Goal: Check status: Check status

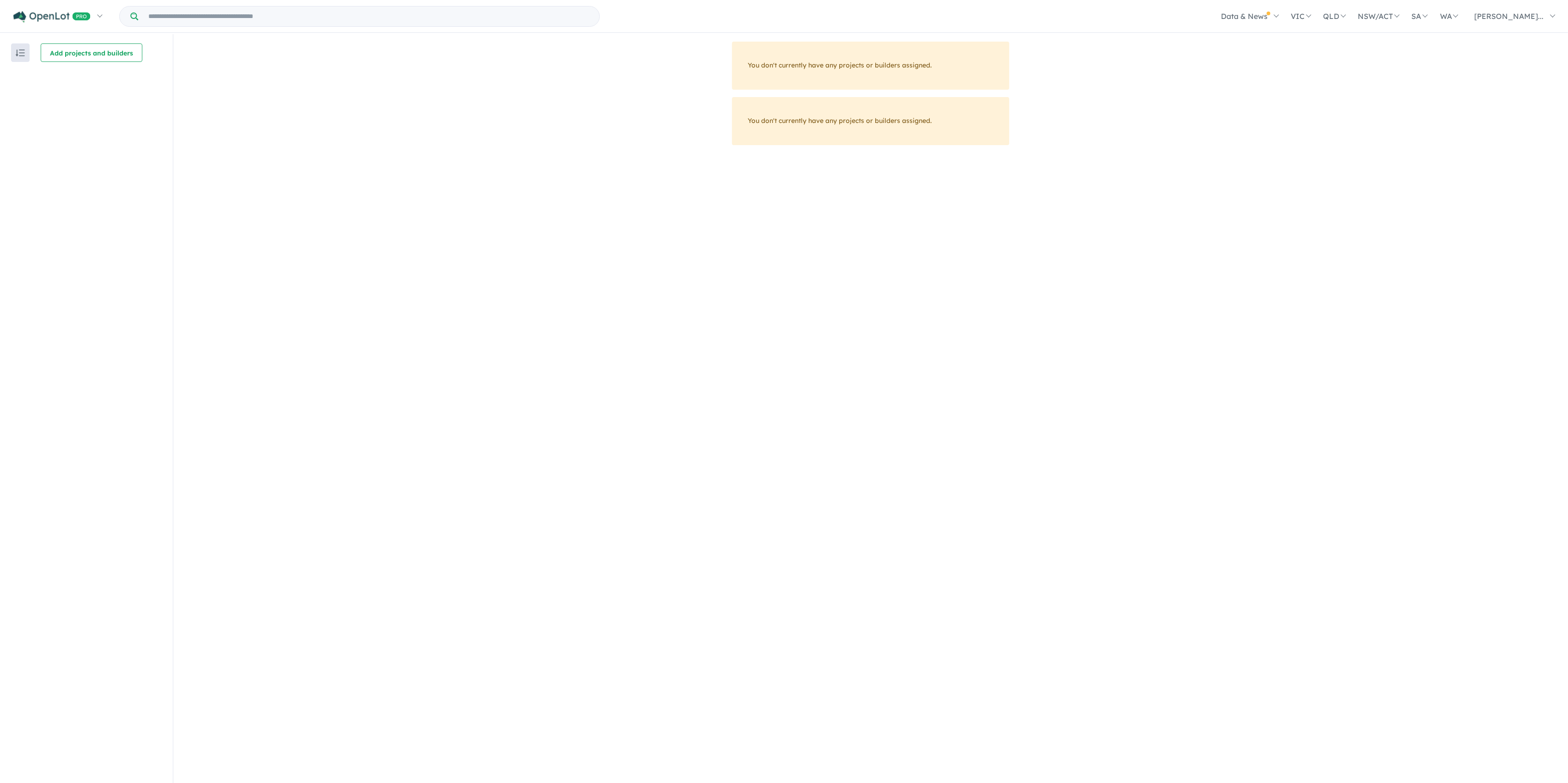
click at [14, 54] on button "button" at bounding box center [20, 52] width 19 height 19
click at [17, 52] on img "button" at bounding box center [20, 53] width 9 height 7
click at [65, 15] on img at bounding box center [52, 17] width 77 height 11
click at [59, 62] on link "My Dashboard (109)" at bounding box center [60, 65] width 94 height 22
click at [45, 63] on link "My Dashboard (109)" at bounding box center [60, 65] width 94 height 22
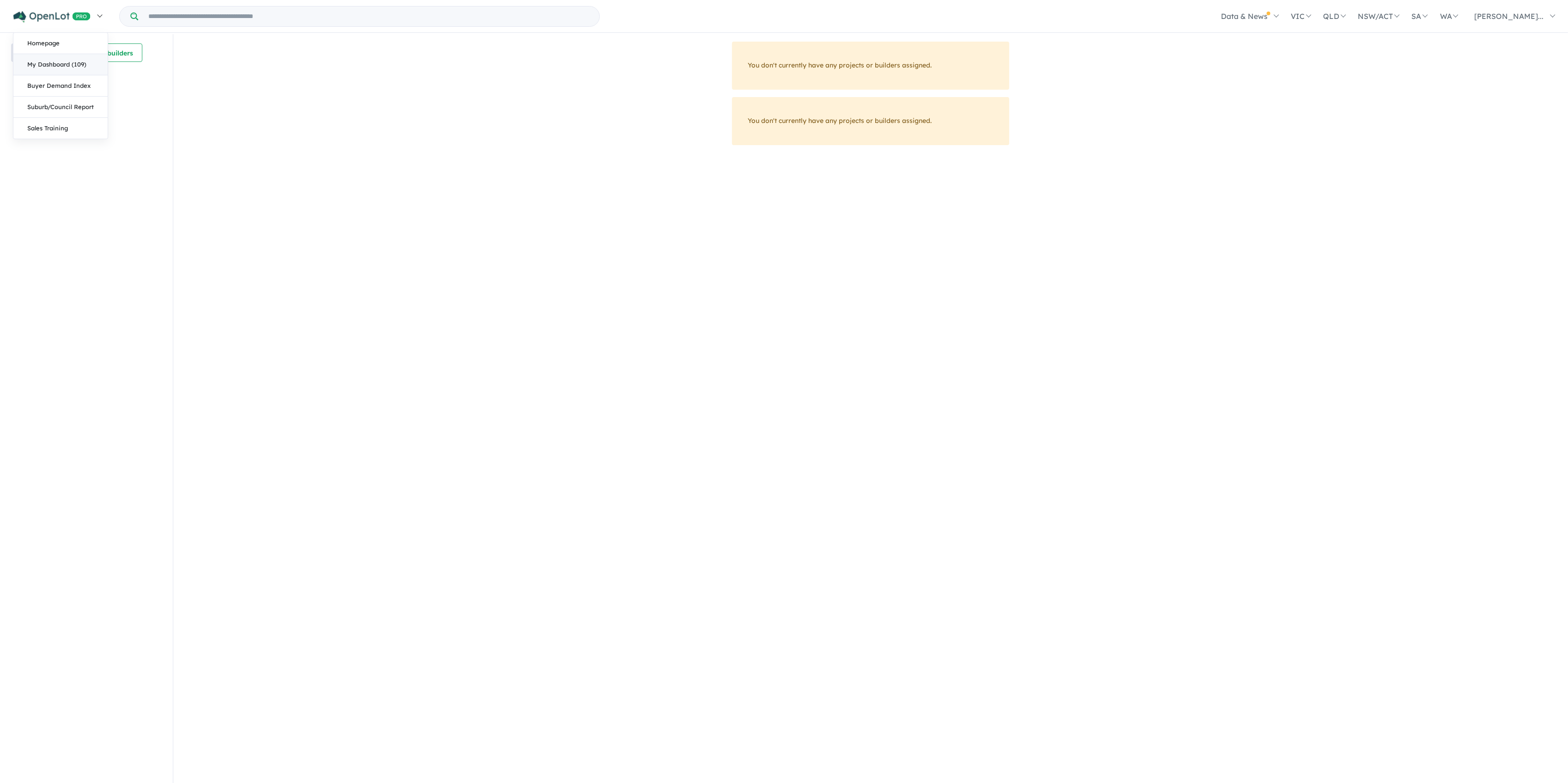
click at [73, 64] on link "My Dashboard (109)" at bounding box center [60, 65] width 94 height 22
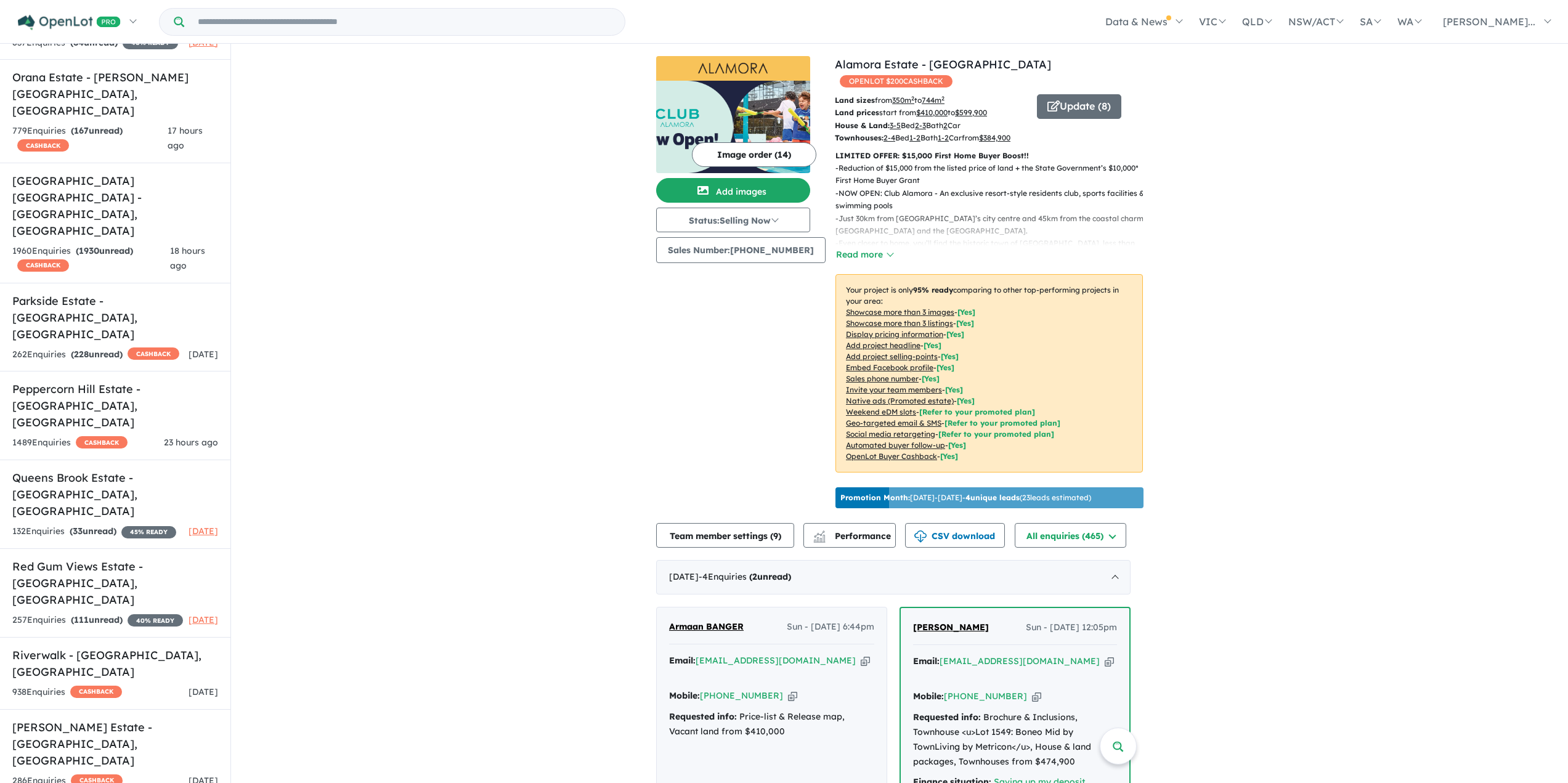
scroll to position [4805, 0]
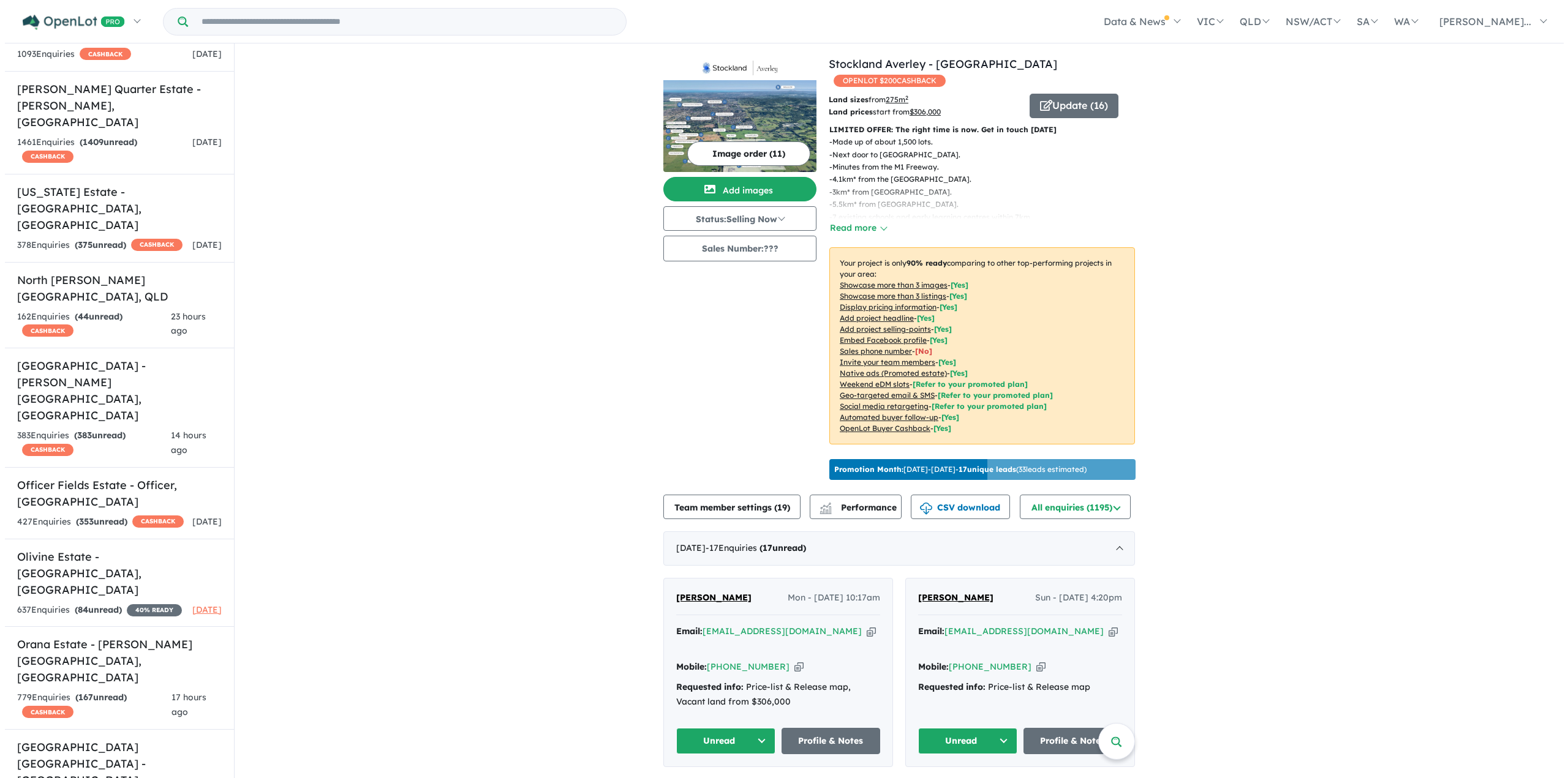
scroll to position [4162, 0]
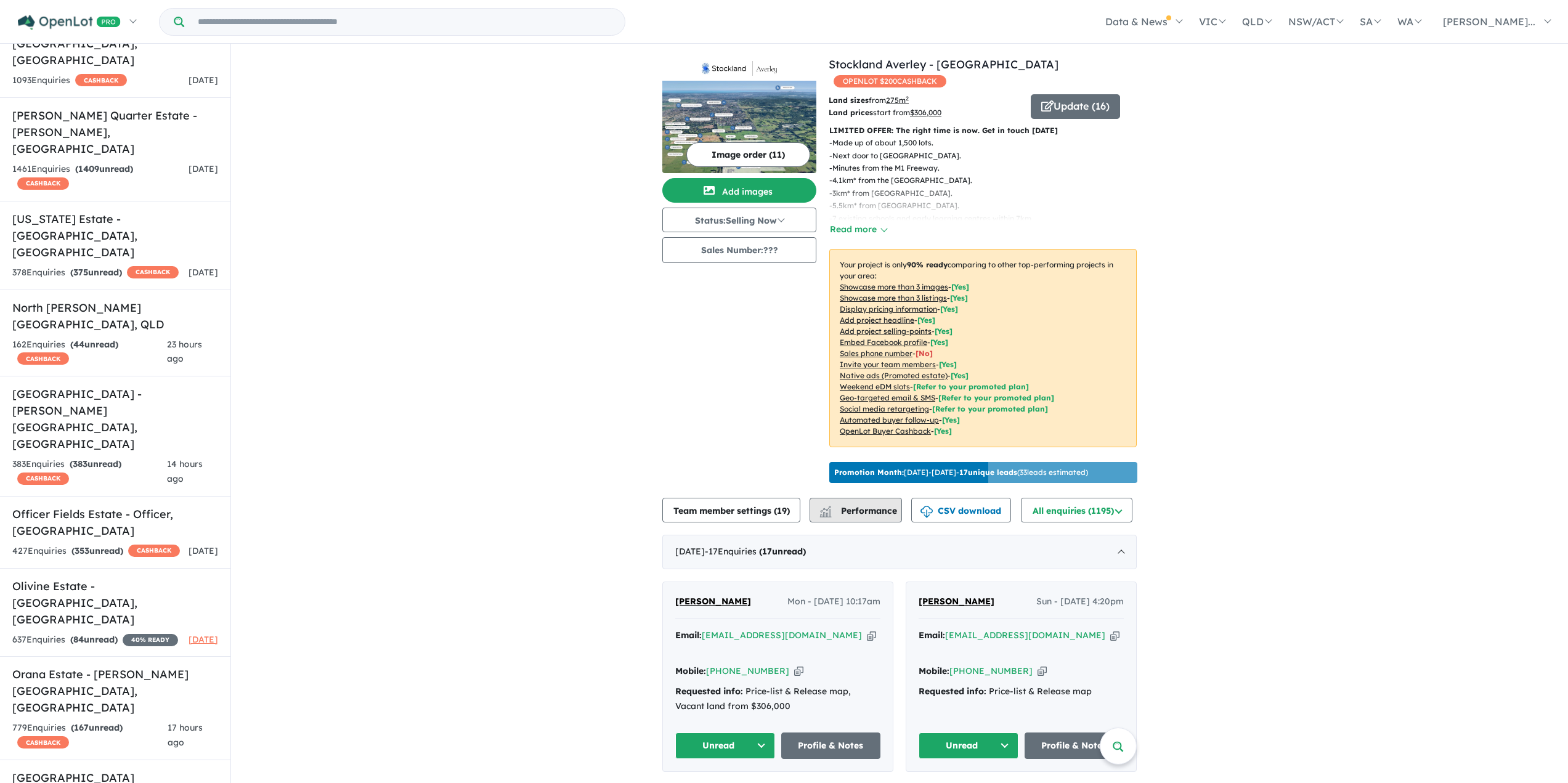
click at [842, 516] on span "Performance" at bounding box center [859, 511] width 76 height 11
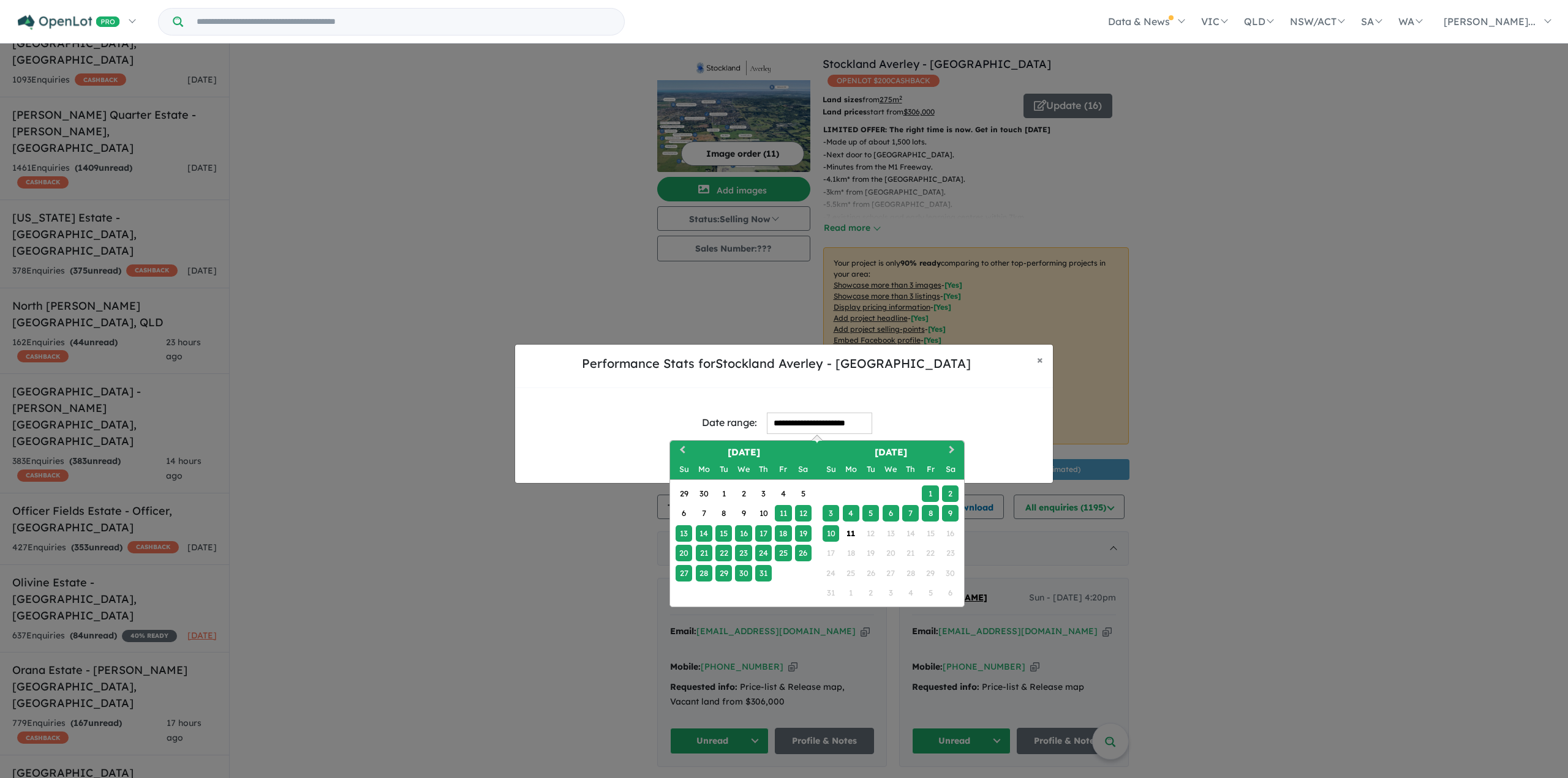
click at [796, 423] on input "**********" at bounding box center [819, 423] width 106 height 22
click at [689, 447] on button "Previous Month" at bounding box center [680, 452] width 20 height 20
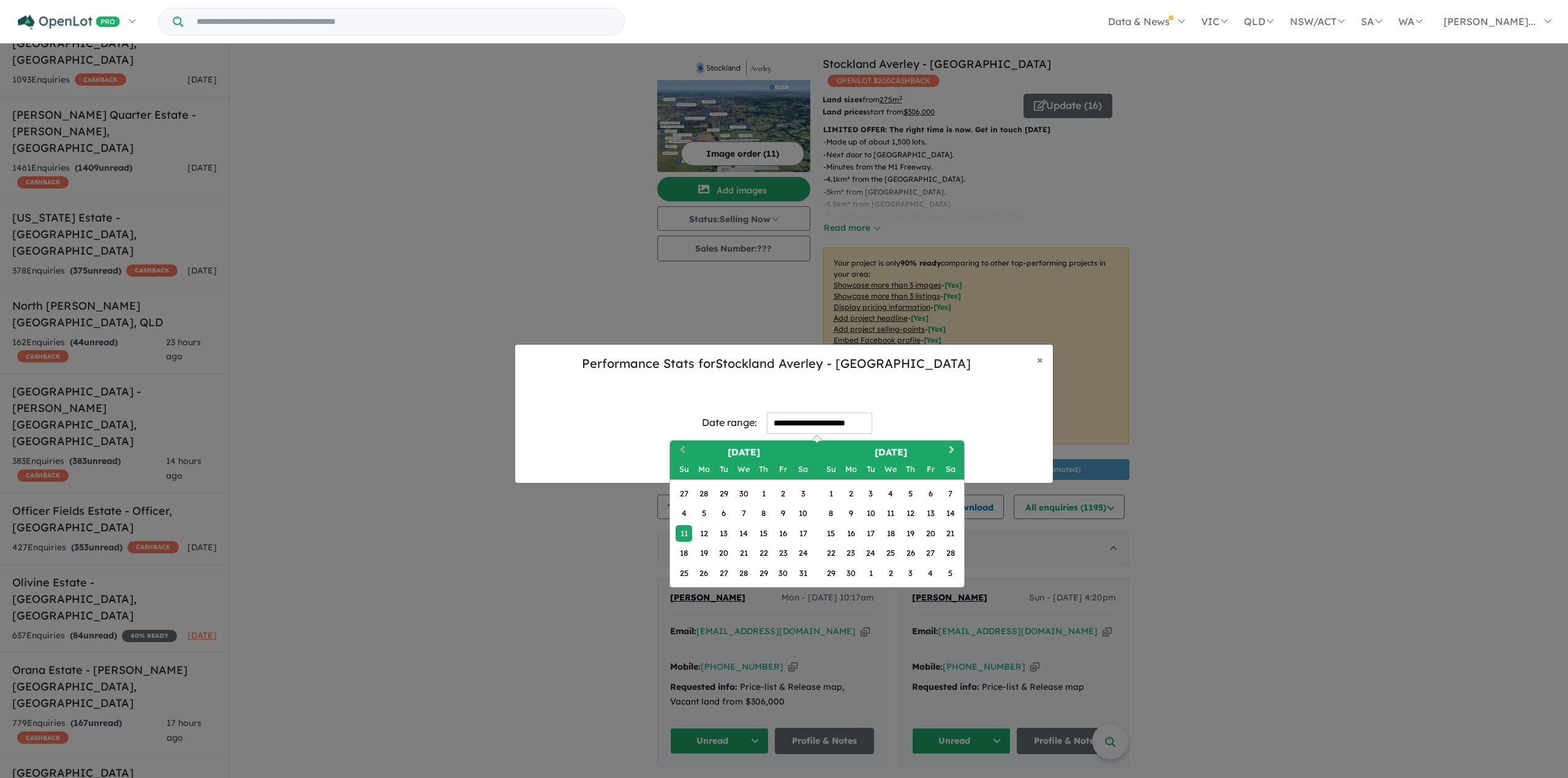
click at [680, 443] on button "Previous Month" at bounding box center [680, 452] width 20 height 20
click at [680, 444] on button "Previous Month" at bounding box center [680, 452] width 20 height 20
click at [679, 444] on button "Previous Month" at bounding box center [680, 452] width 20 height 20
click at [679, 445] on button "Previous Month" at bounding box center [680, 452] width 20 height 20
click at [743, 495] on div "1" at bounding box center [742, 493] width 16 height 16
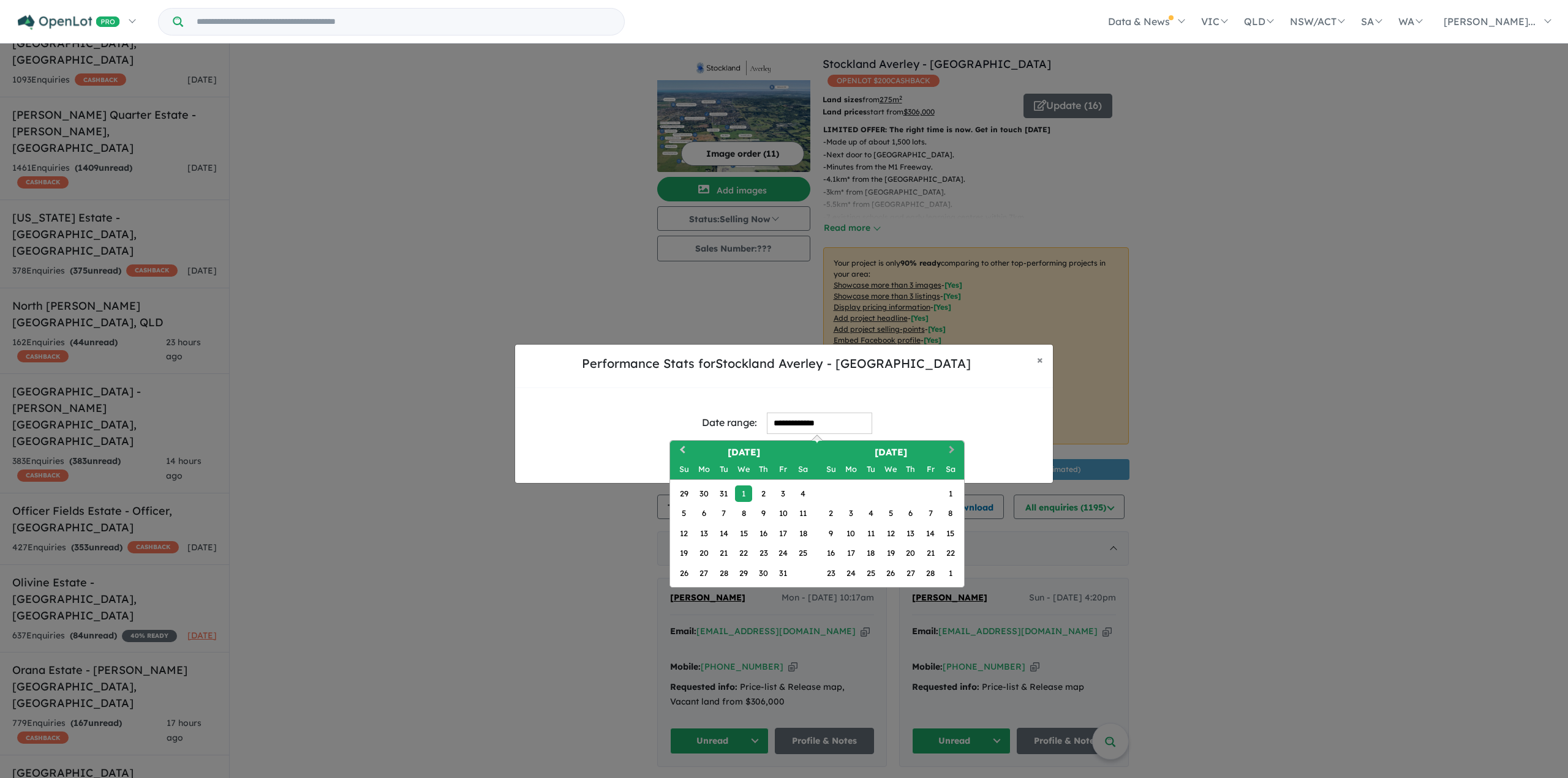
click at [951, 447] on span "Next Month" at bounding box center [951, 451] width 0 height 15
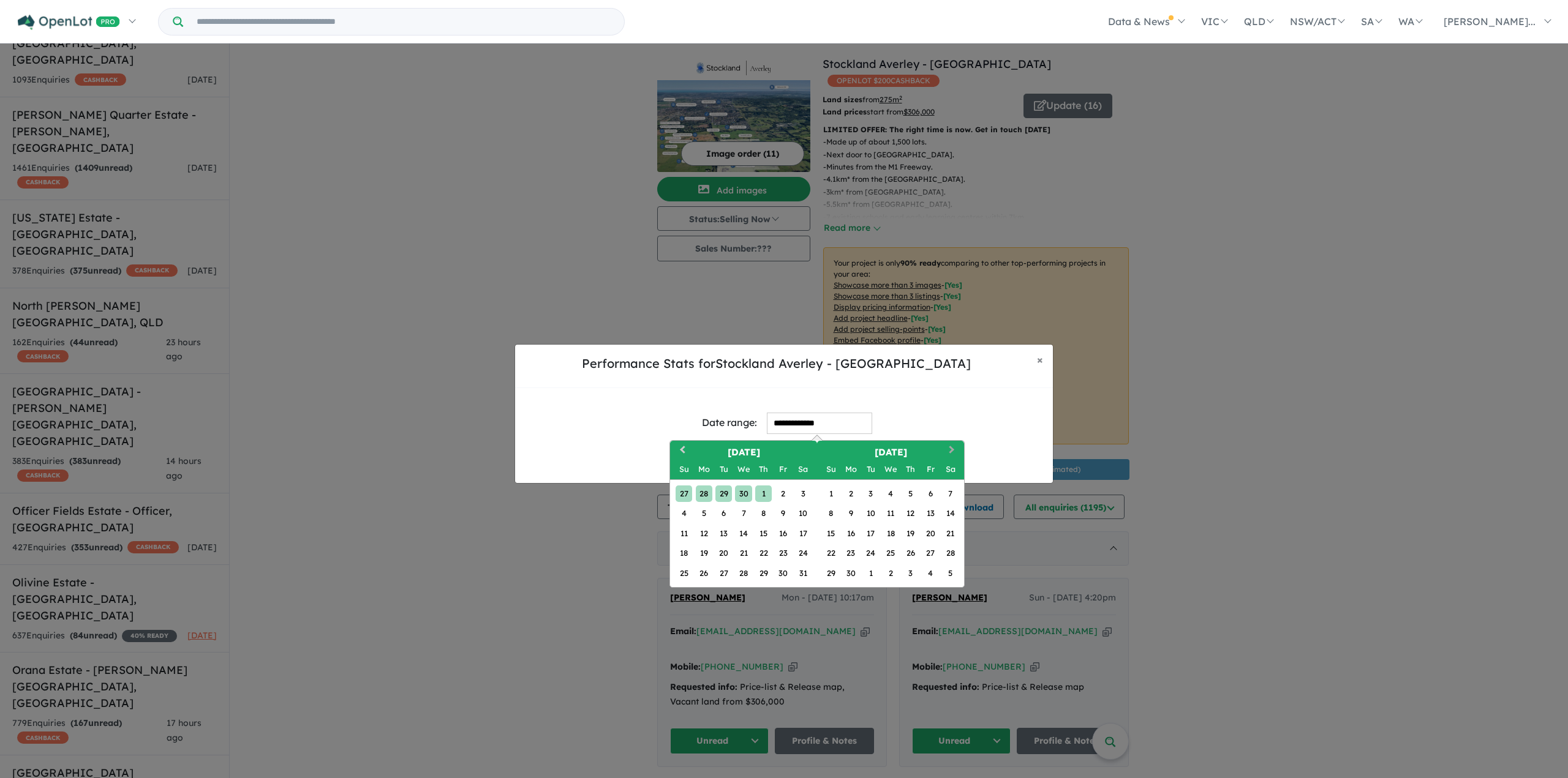
click at [951, 447] on span "Next Month" at bounding box center [951, 451] width 0 height 15
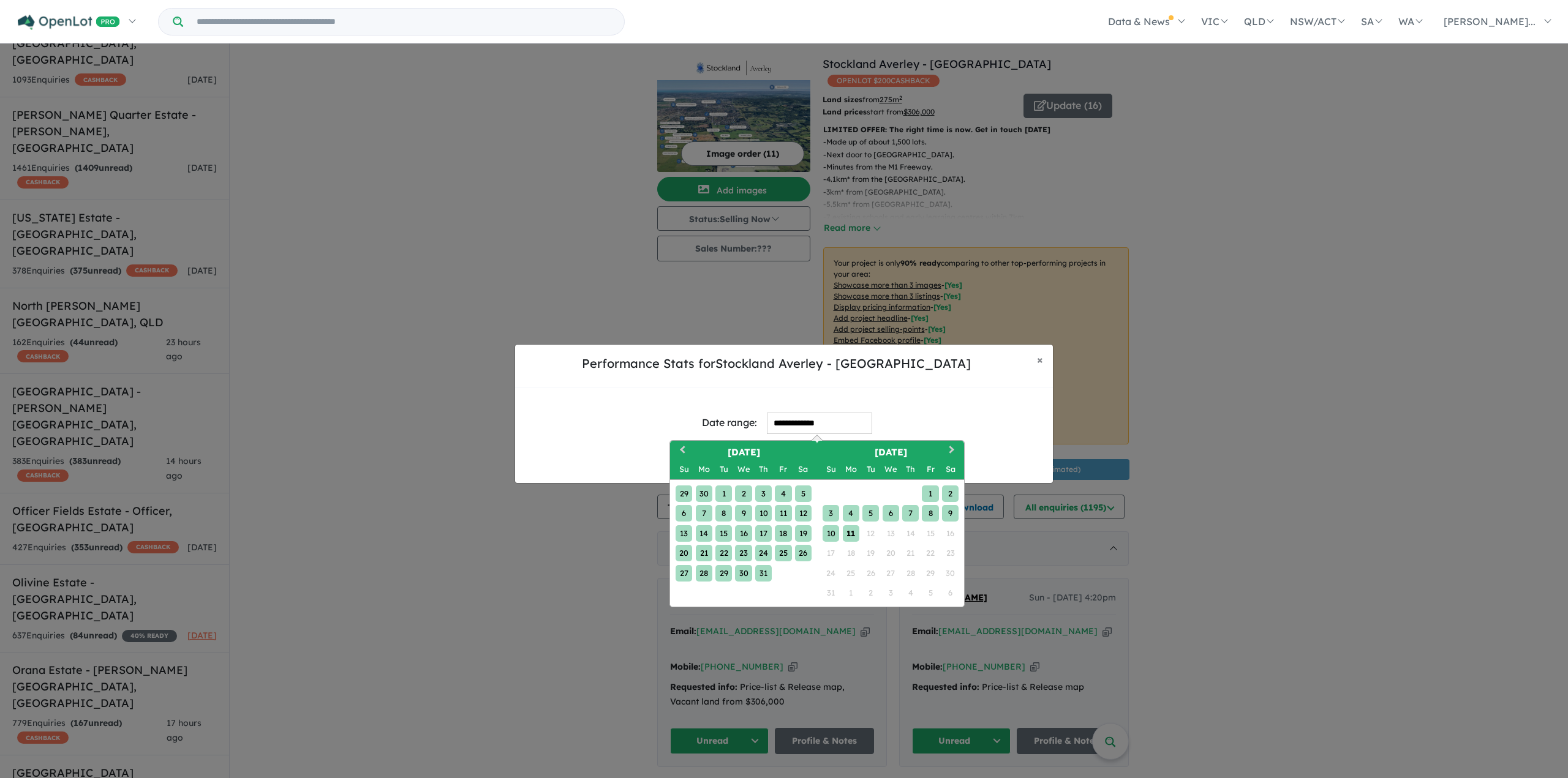
click at [853, 532] on div "11" at bounding box center [851, 533] width 16 height 16
type input "**********"
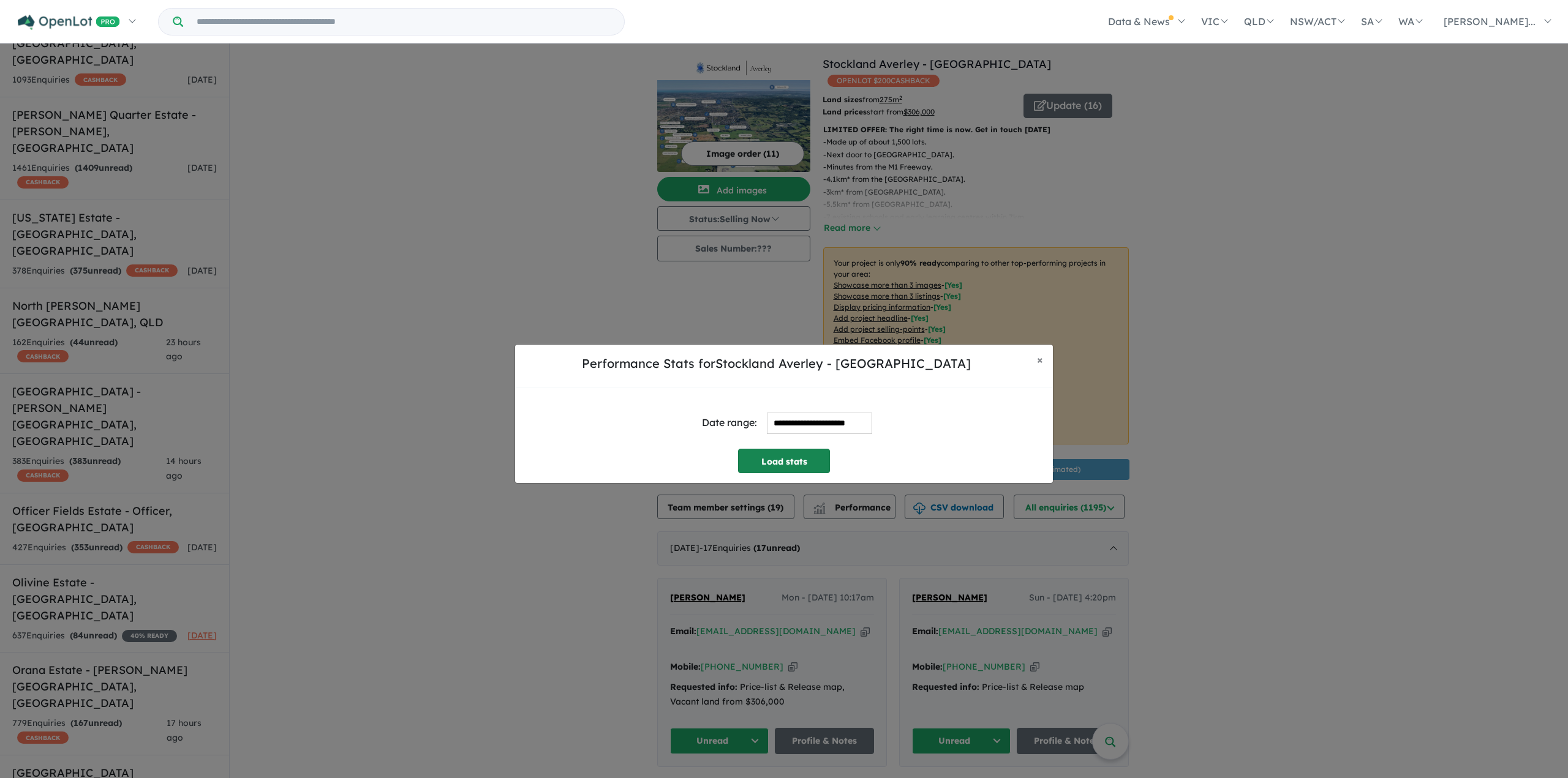
click at [786, 454] on button "Load stats" at bounding box center [783, 461] width 92 height 25
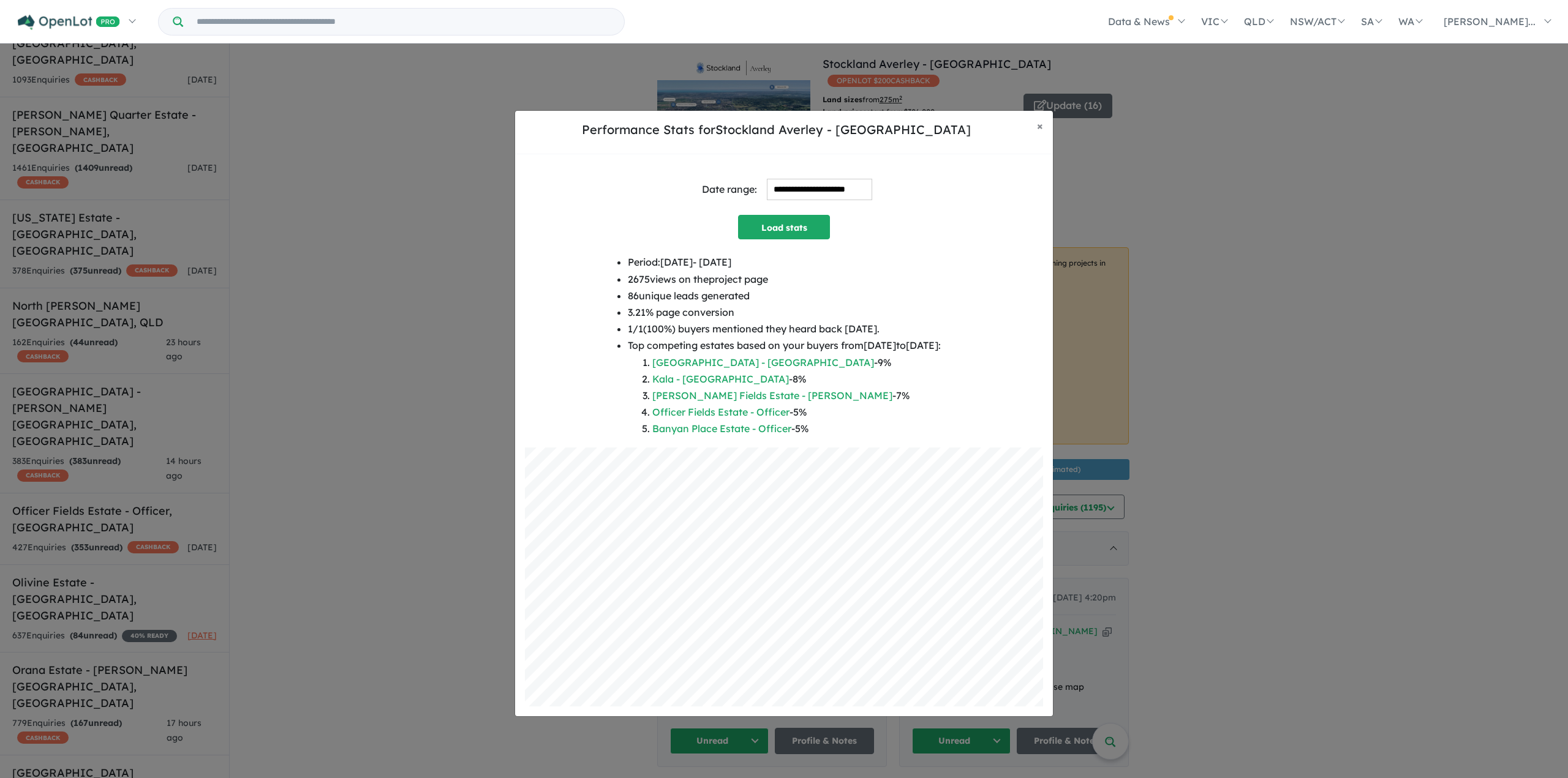
click at [803, 192] on input "**********" at bounding box center [819, 189] width 106 height 22
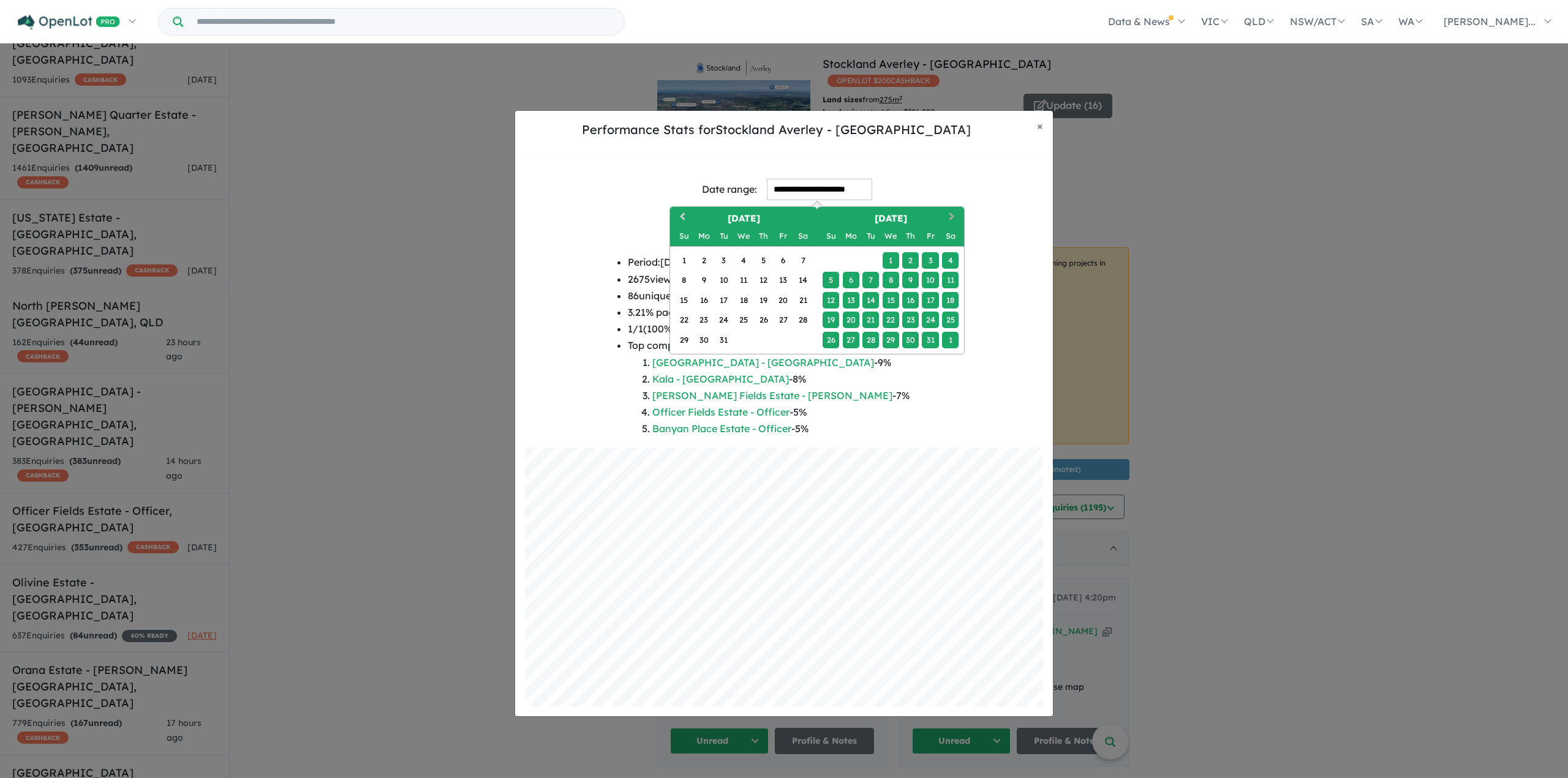
click at [951, 217] on span "Next Month" at bounding box center [951, 218] width 0 height 15
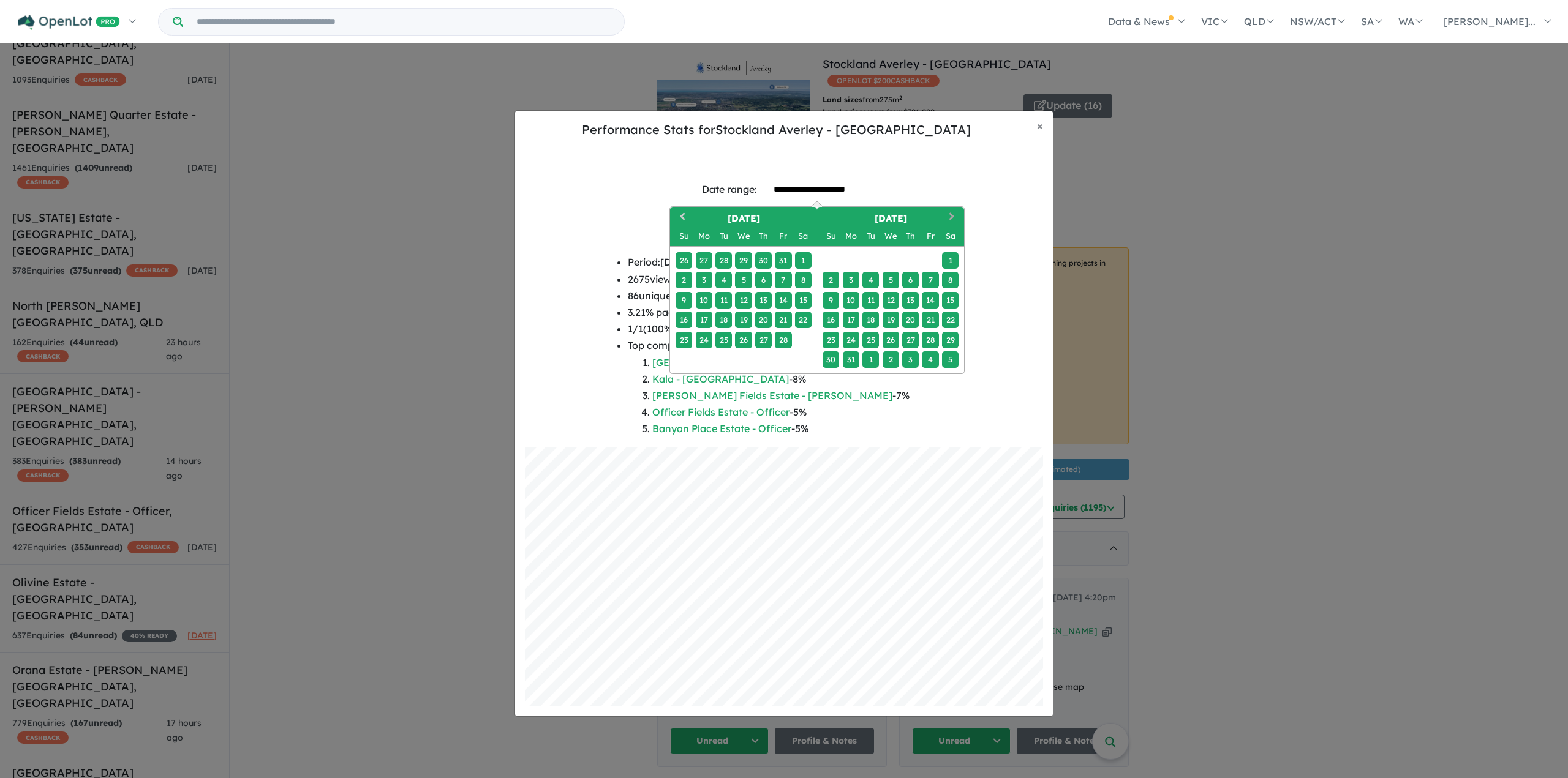
click at [951, 217] on span "Next Month" at bounding box center [951, 218] width 0 height 15
click at [869, 259] on div "1" at bounding box center [870, 260] width 16 height 16
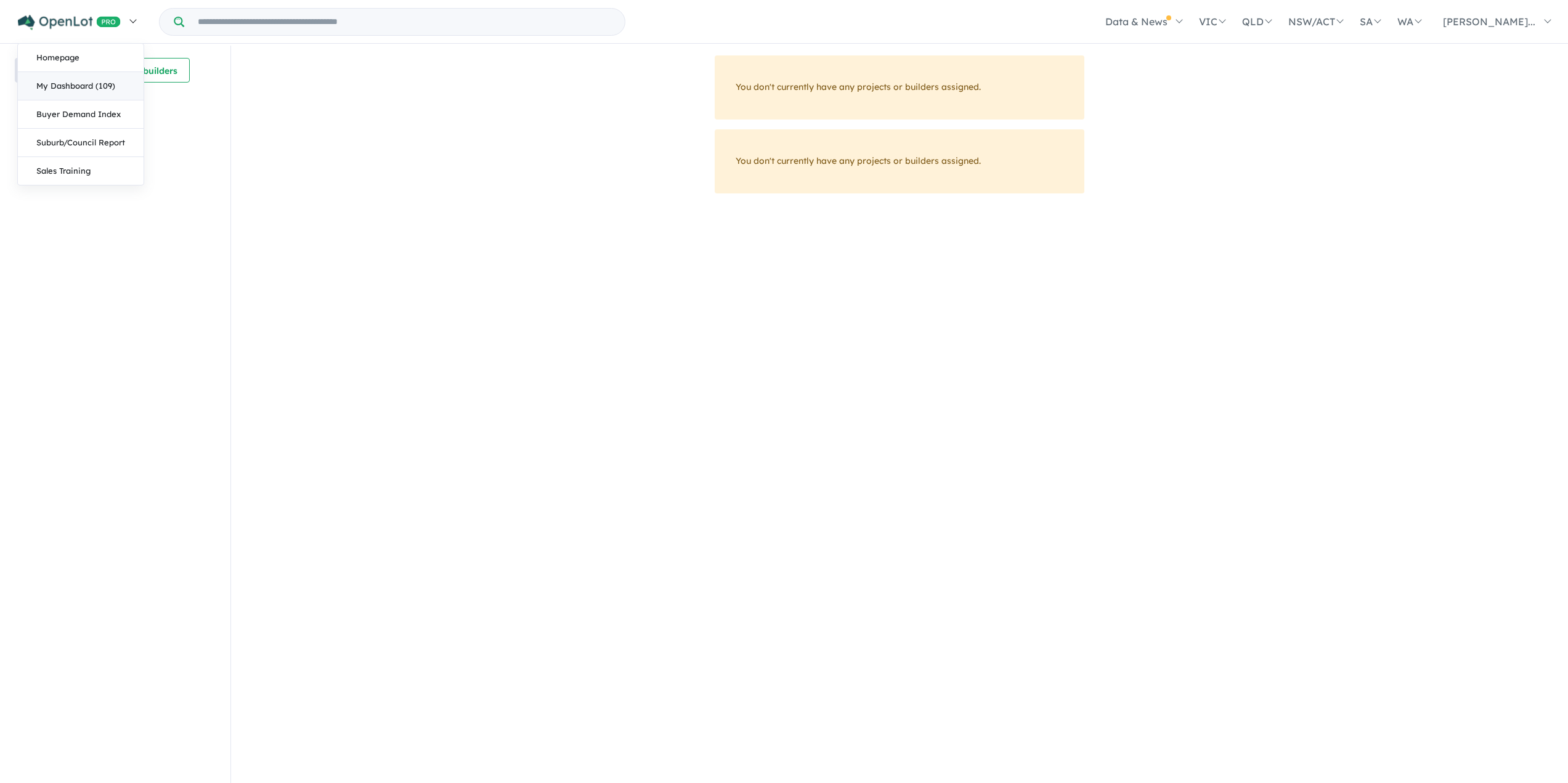
click at [92, 83] on link "My Dashboard (109)" at bounding box center [80, 86] width 125 height 29
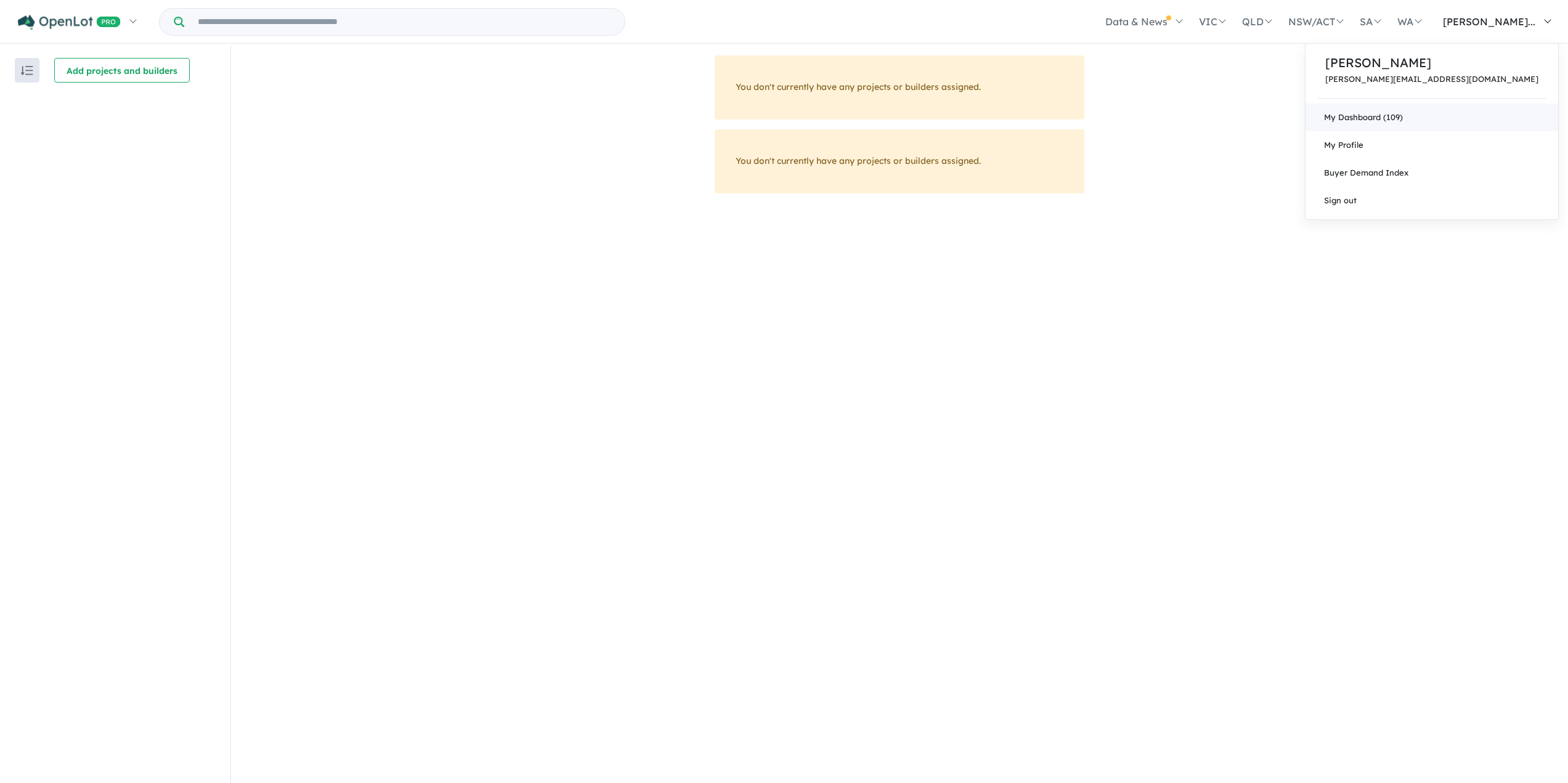
click at [1507, 121] on link "My Dashboard (109)" at bounding box center [1432, 117] width 253 height 28
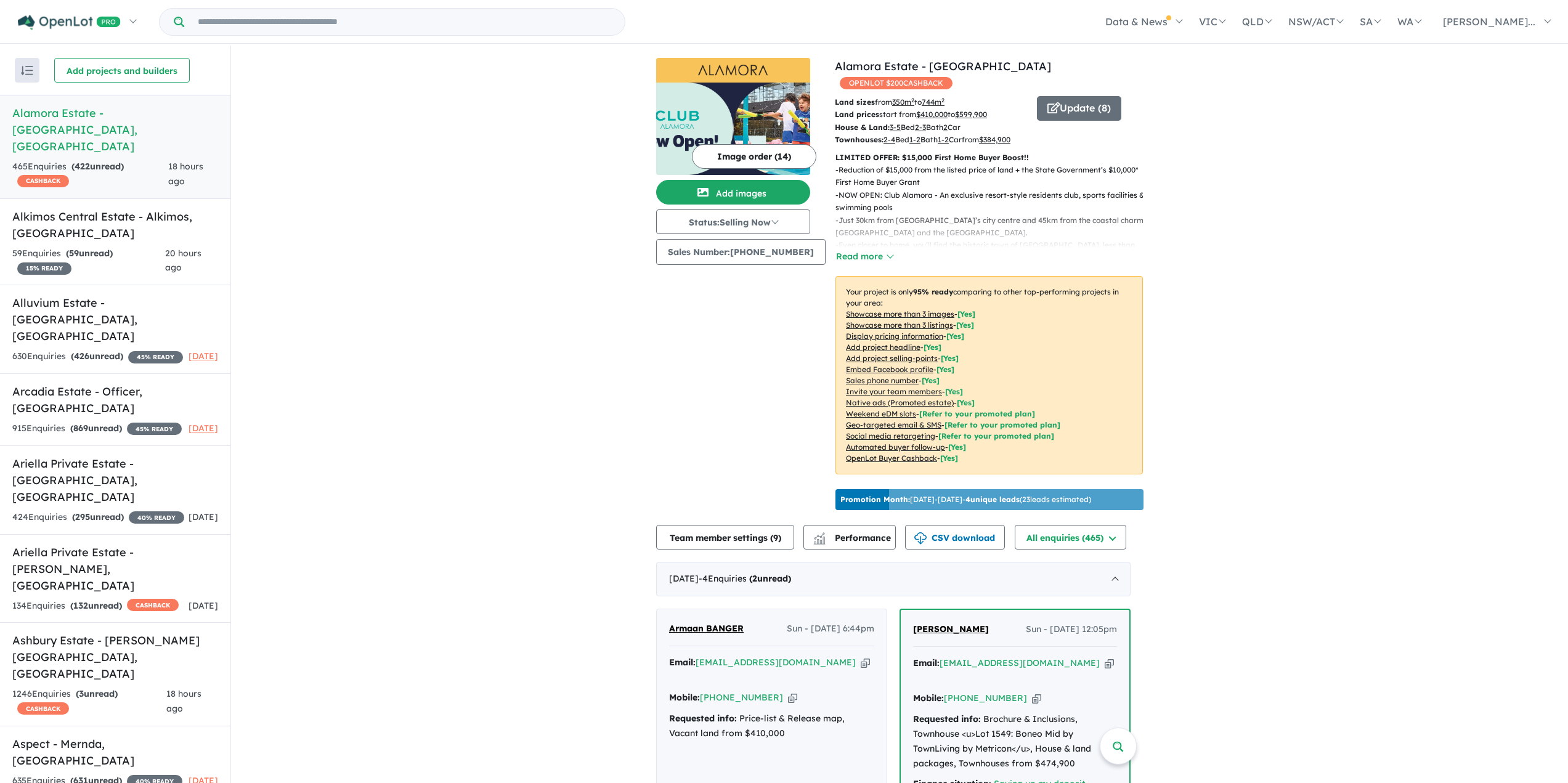
scroll to position [123, 0]
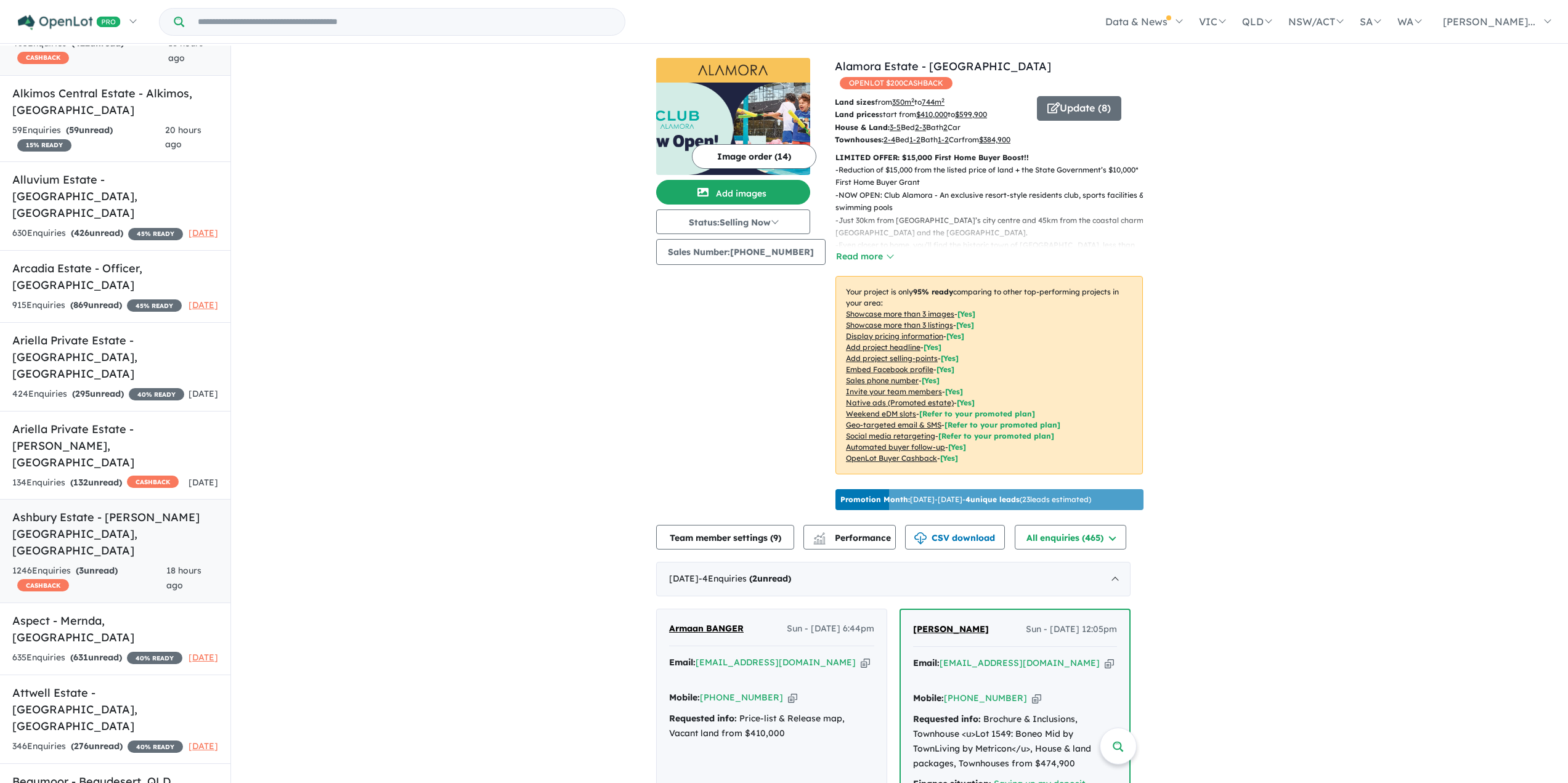
click at [85, 509] on h5 "Ashbury Estate - Armstrong Creek , VIC" at bounding box center [115, 534] width 206 height 50
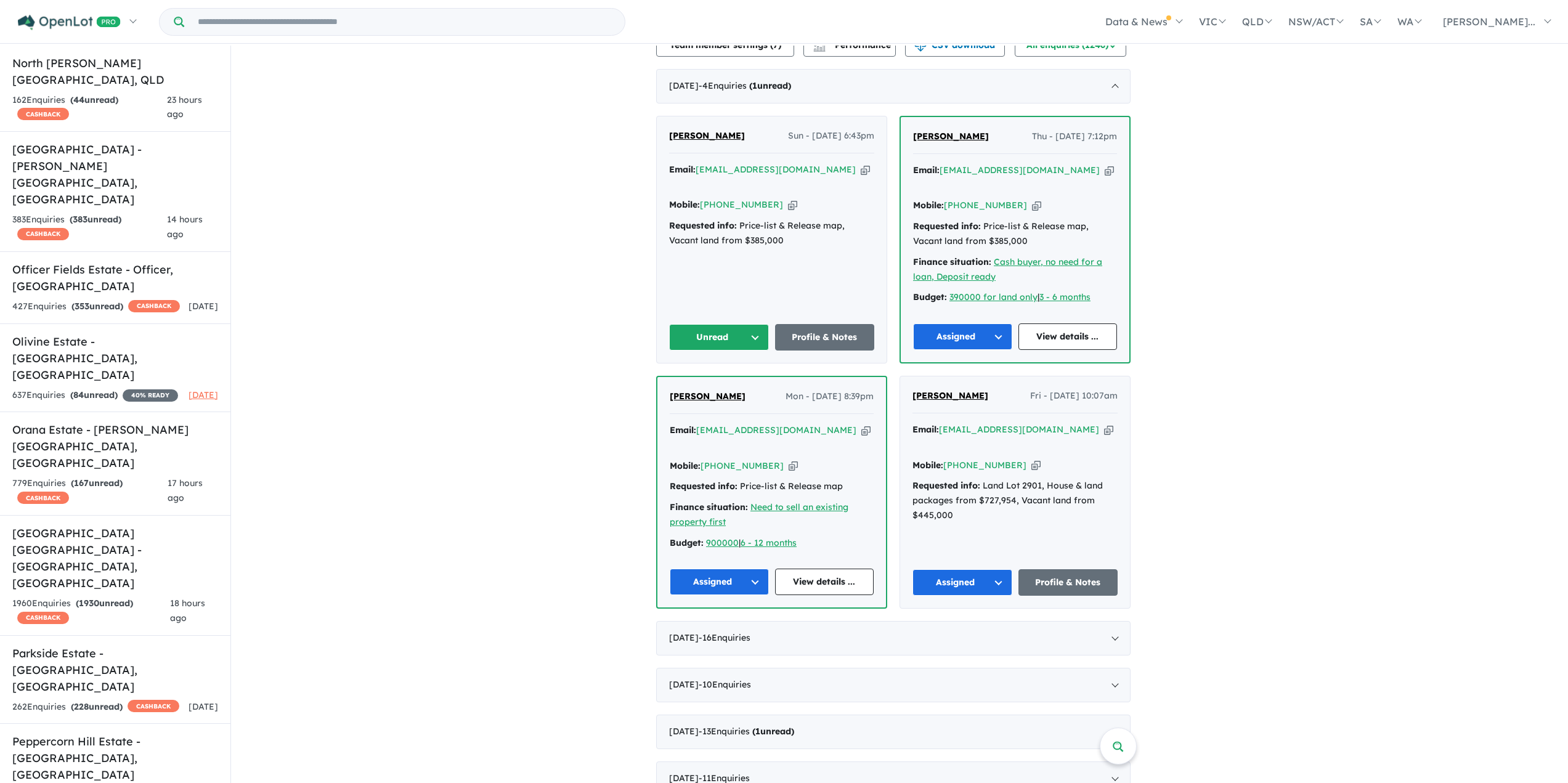
scroll to position [4620, 0]
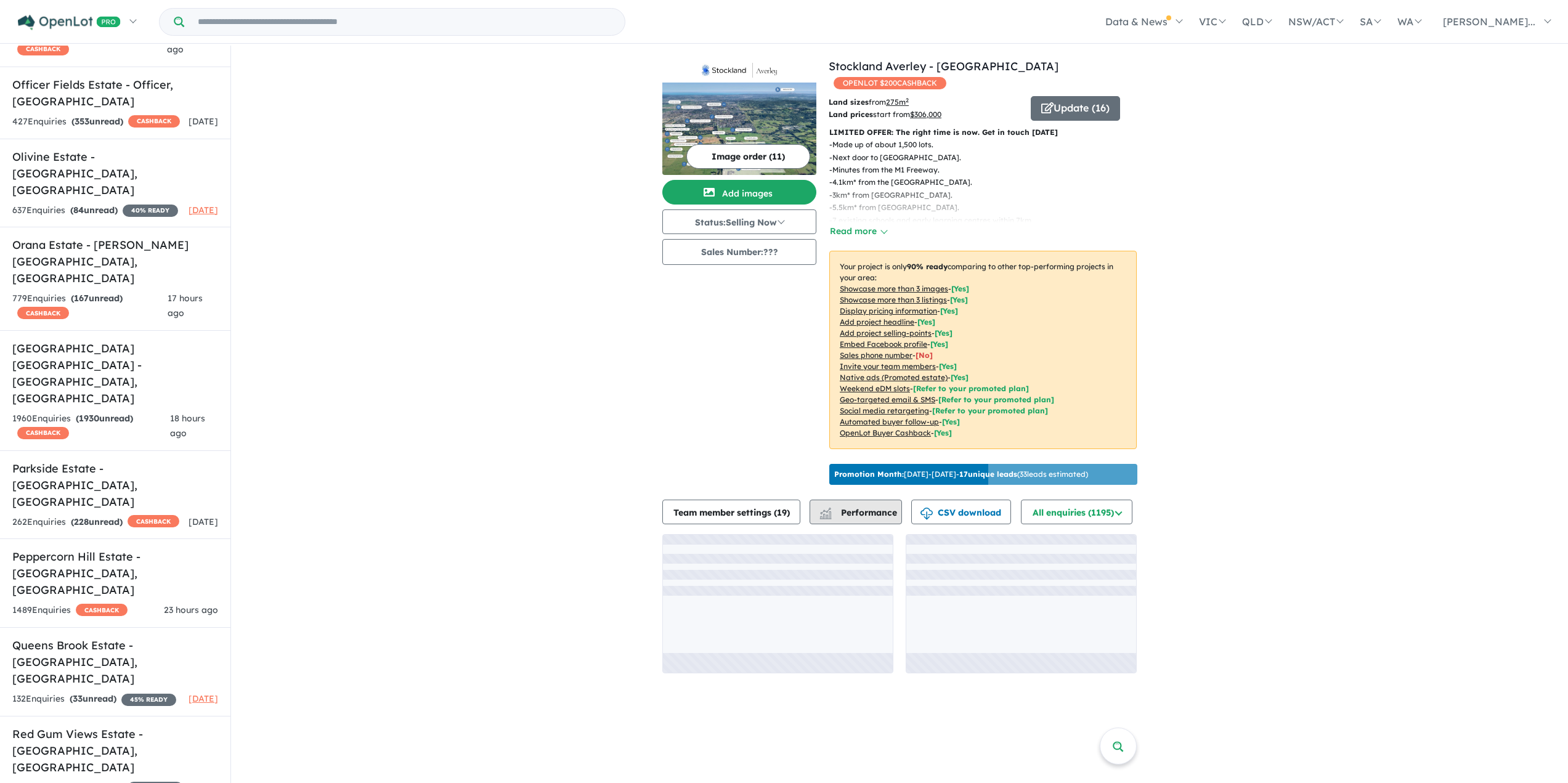
click at [838, 518] on span "Performance" at bounding box center [859, 513] width 76 height 11
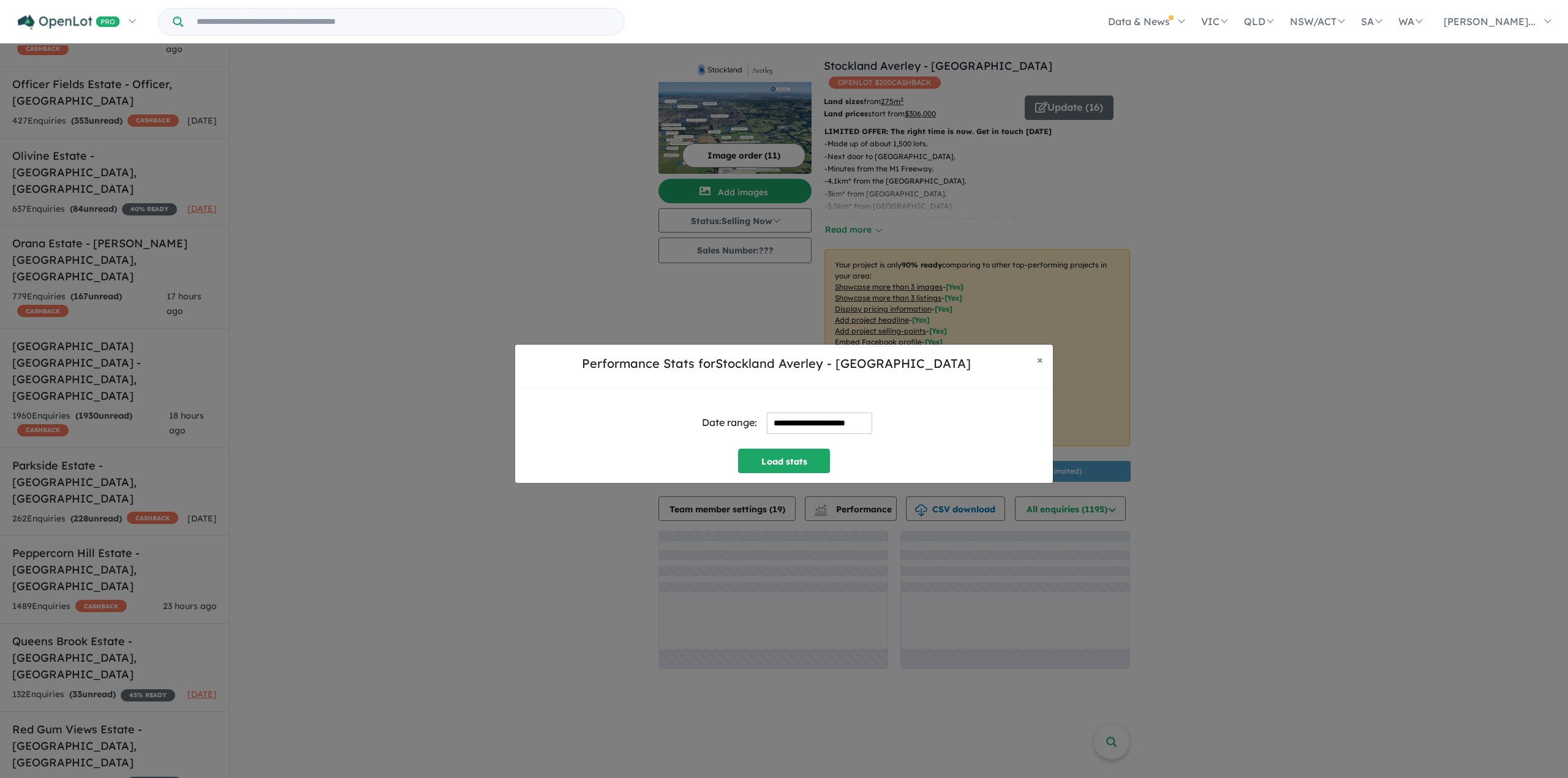
click at [792, 408] on div "**********" at bounding box center [784, 422] width 518 height 50
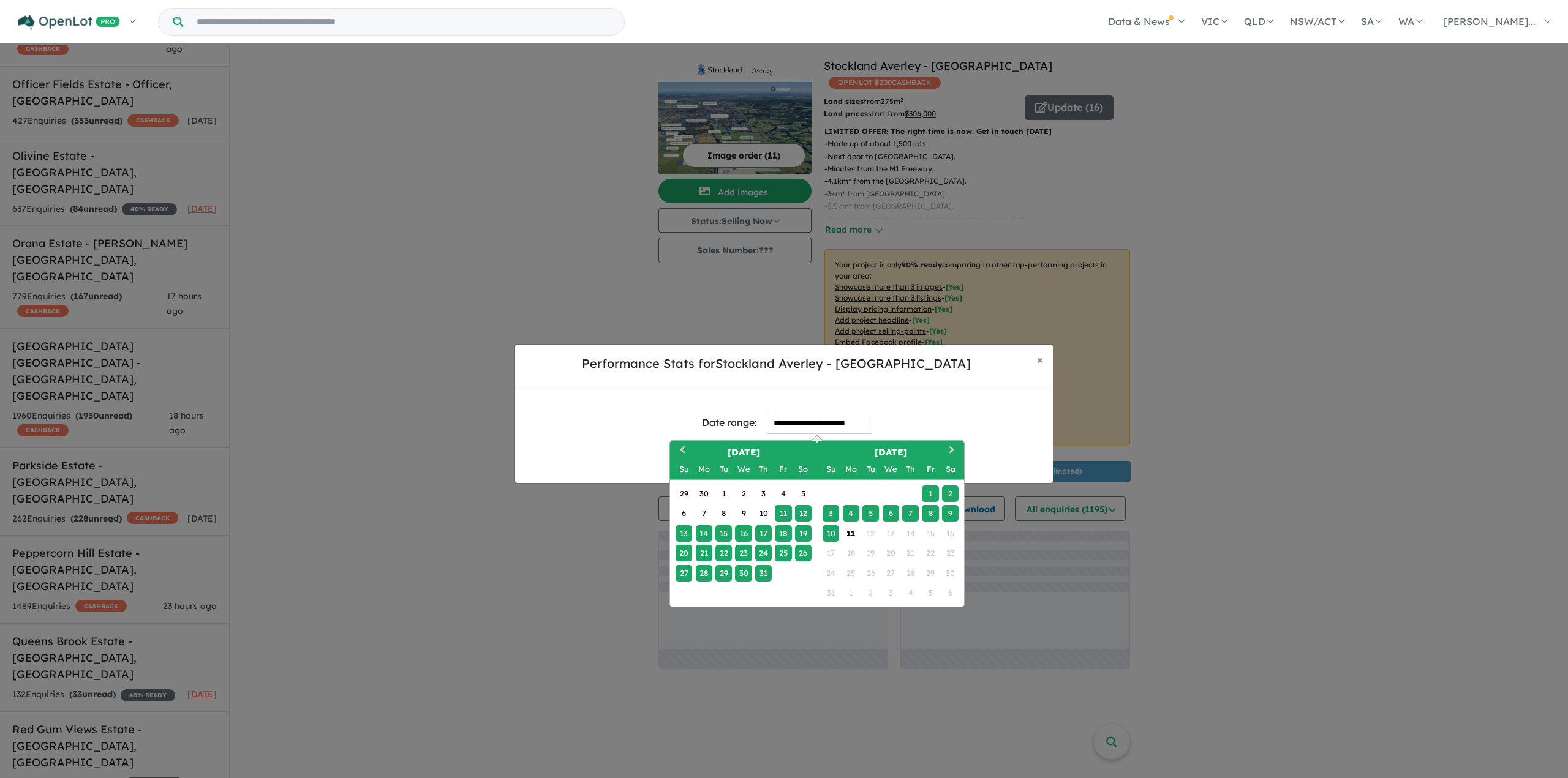
click at [796, 423] on input "**********" at bounding box center [819, 423] width 106 height 22
click at [691, 457] on div "Previous Month Next Month July 2025 Su Mo Tu We Th Fr Sa 29 30 1 2 3 4 5 6 7 8 …" at bounding box center [816, 524] width 295 height 167
click at [687, 453] on button "Previous Month" at bounding box center [680, 452] width 20 height 20
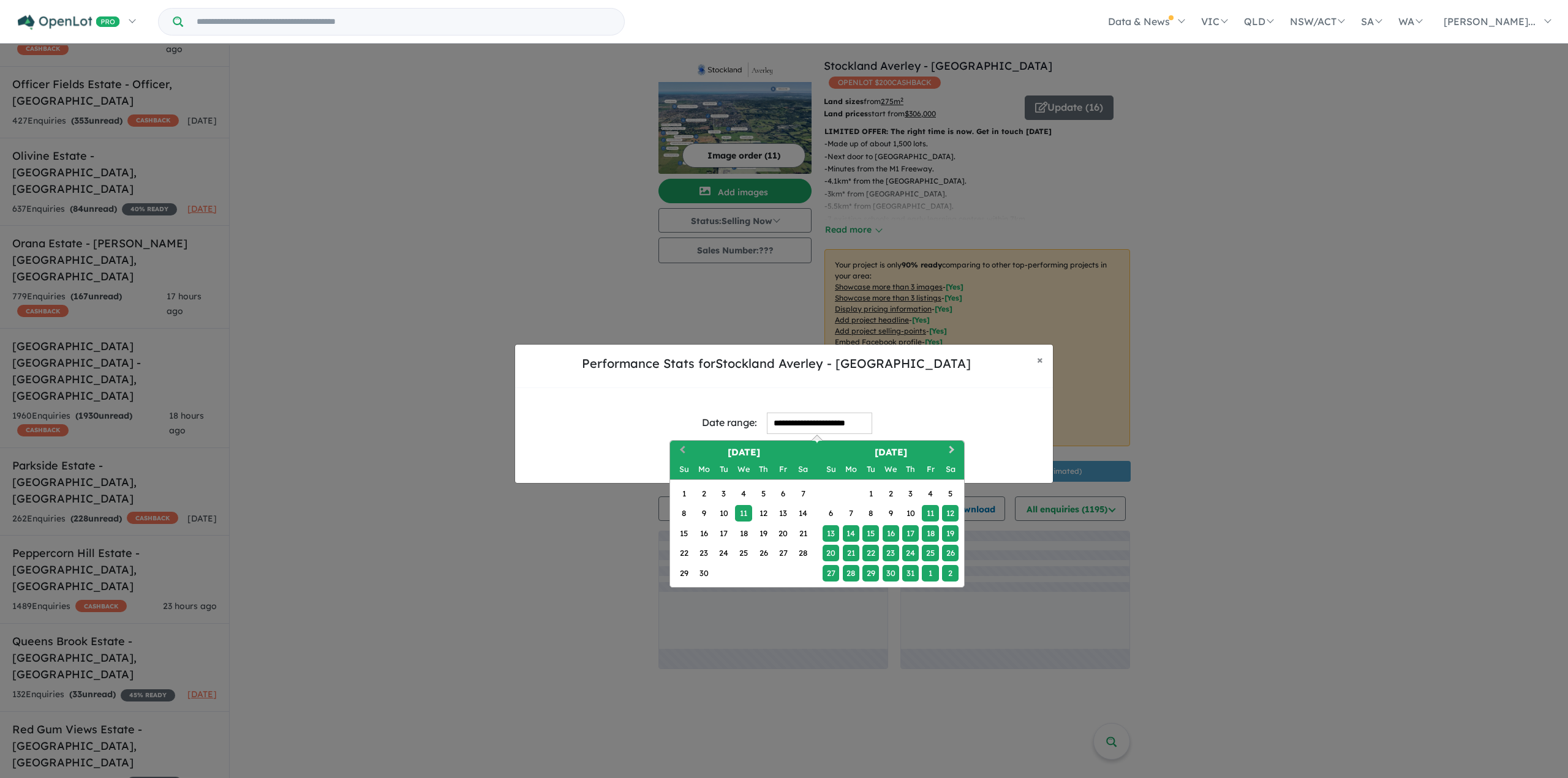
click at [687, 453] on button "Previous Month" at bounding box center [680, 452] width 20 height 20
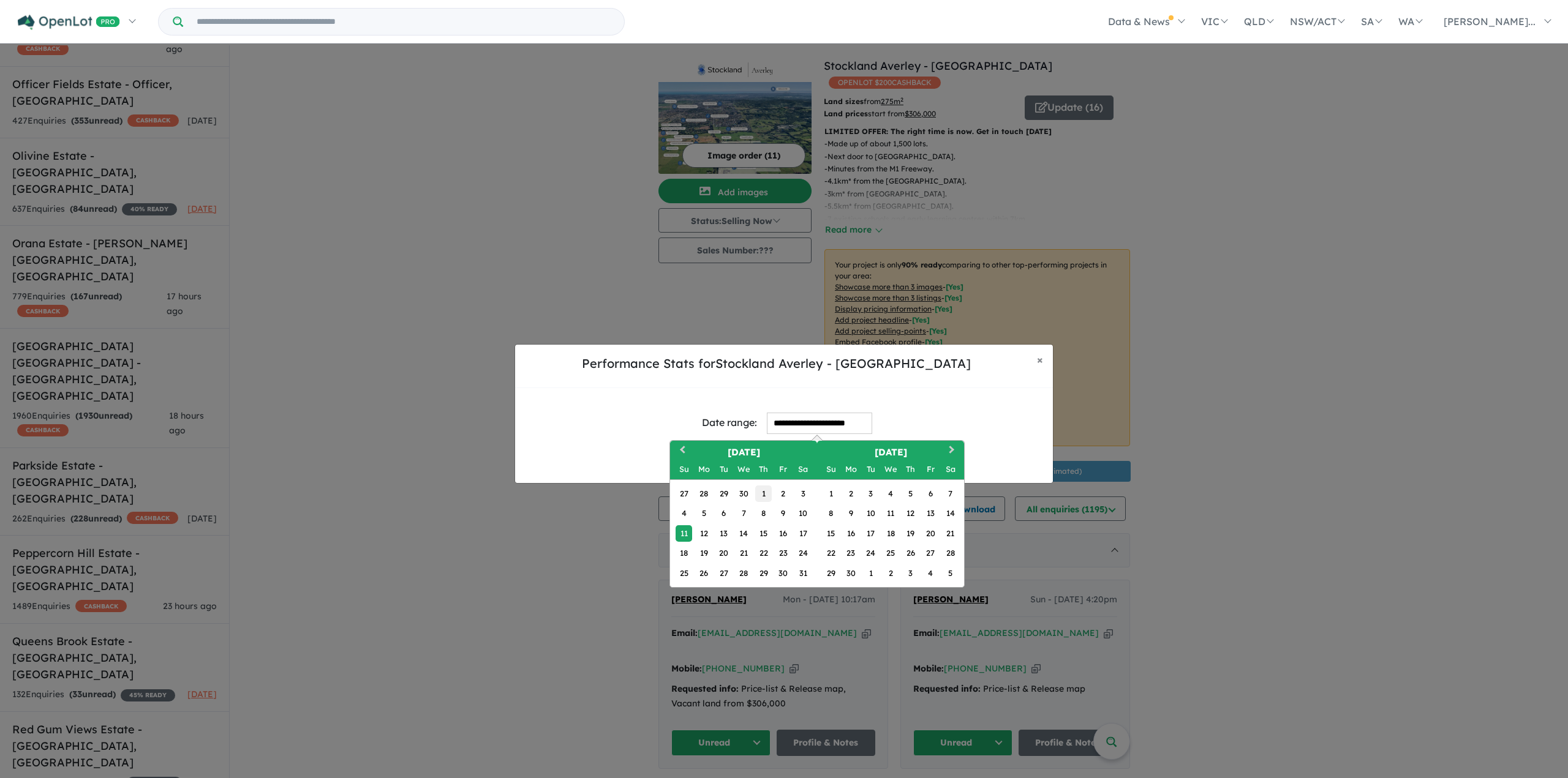
click at [758, 496] on div "1" at bounding box center [763, 493] width 16 height 16
click at [951, 453] on span "Next Month" at bounding box center [951, 451] width 0 height 15
click at [951, 450] on span "Next Month" at bounding box center [951, 451] width 0 height 15
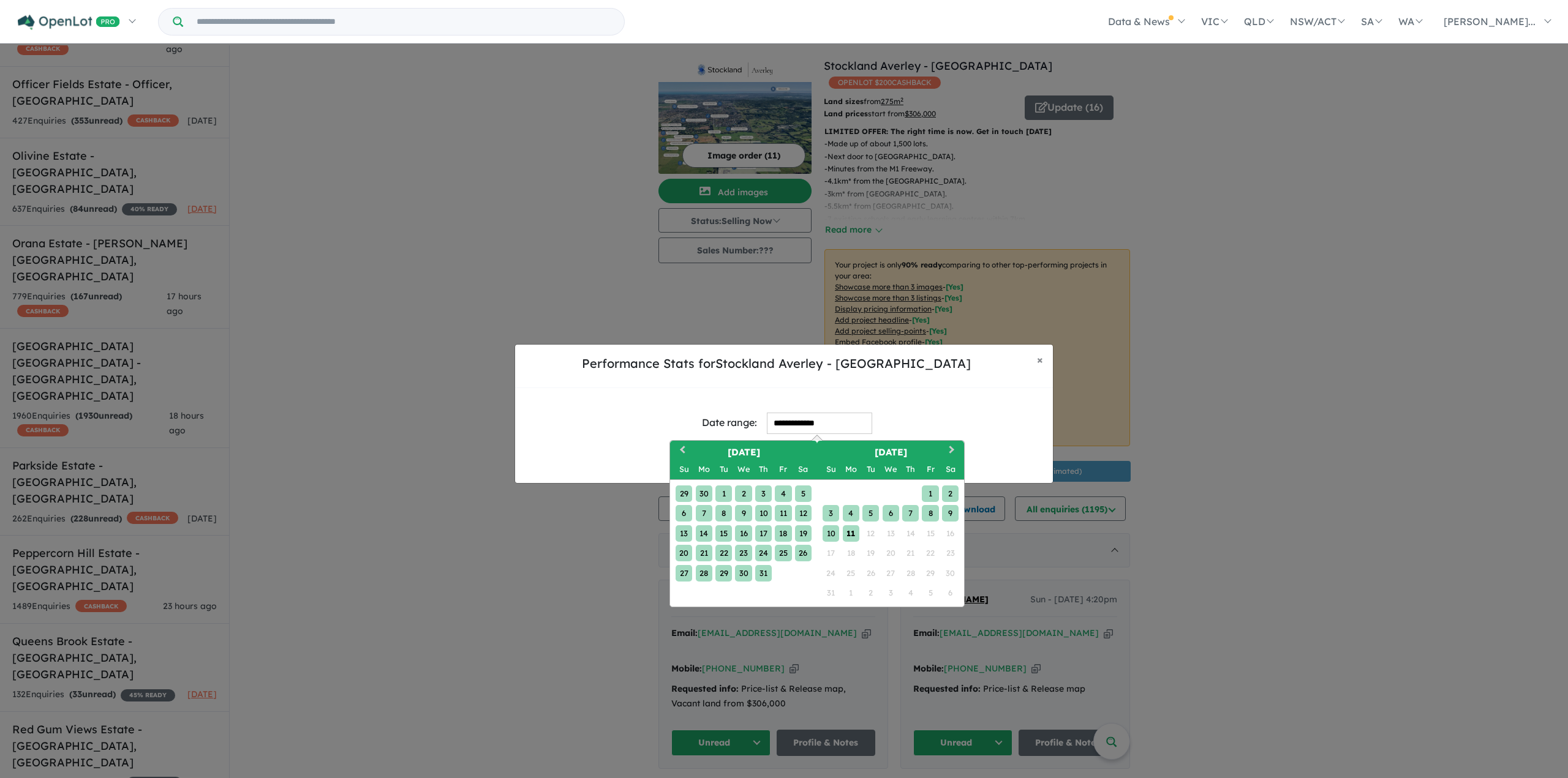
click at [852, 532] on div "11" at bounding box center [851, 533] width 16 height 16
type input "**********"
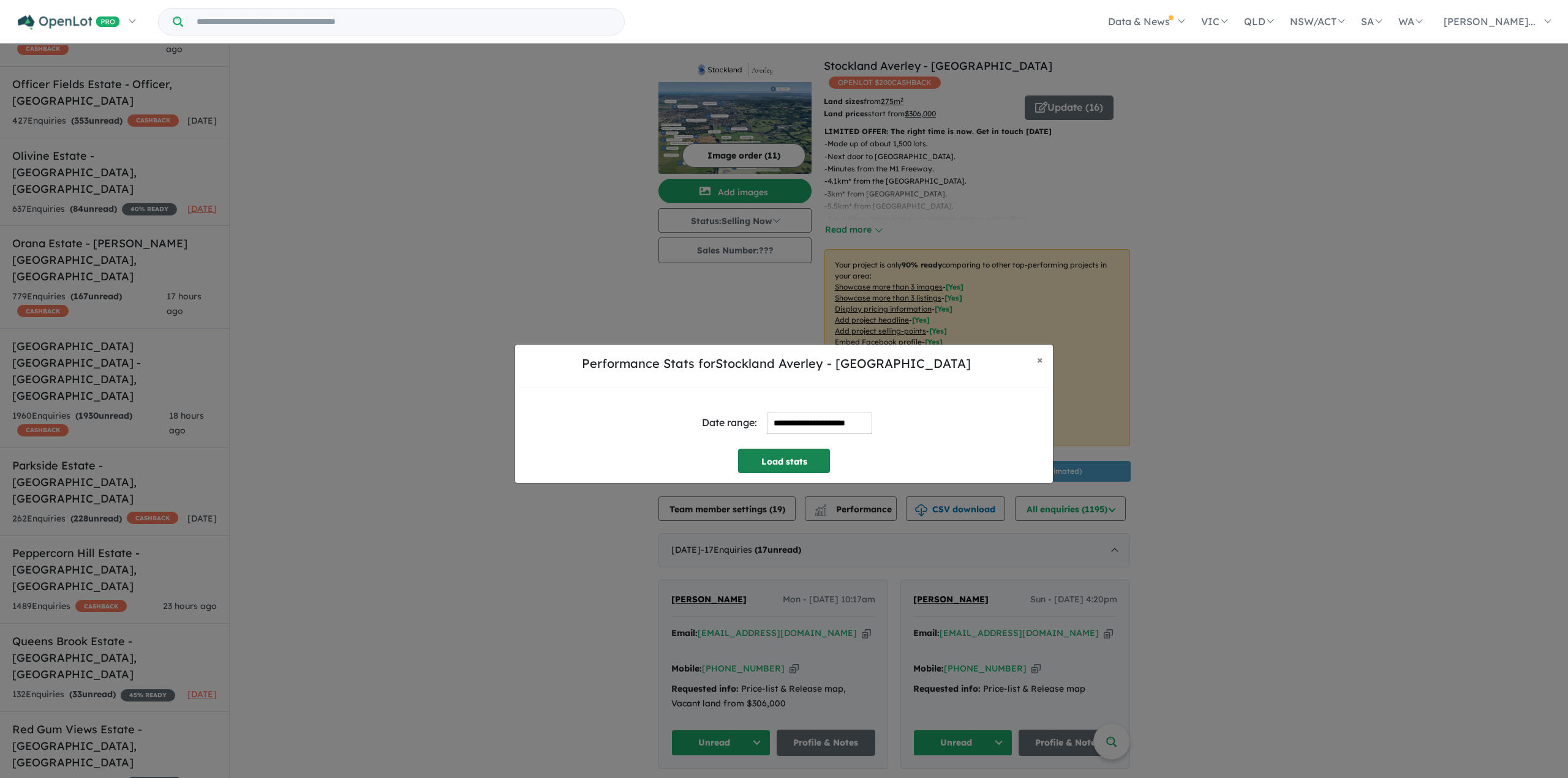
click at [796, 456] on button "Load stats" at bounding box center [783, 461] width 92 height 25
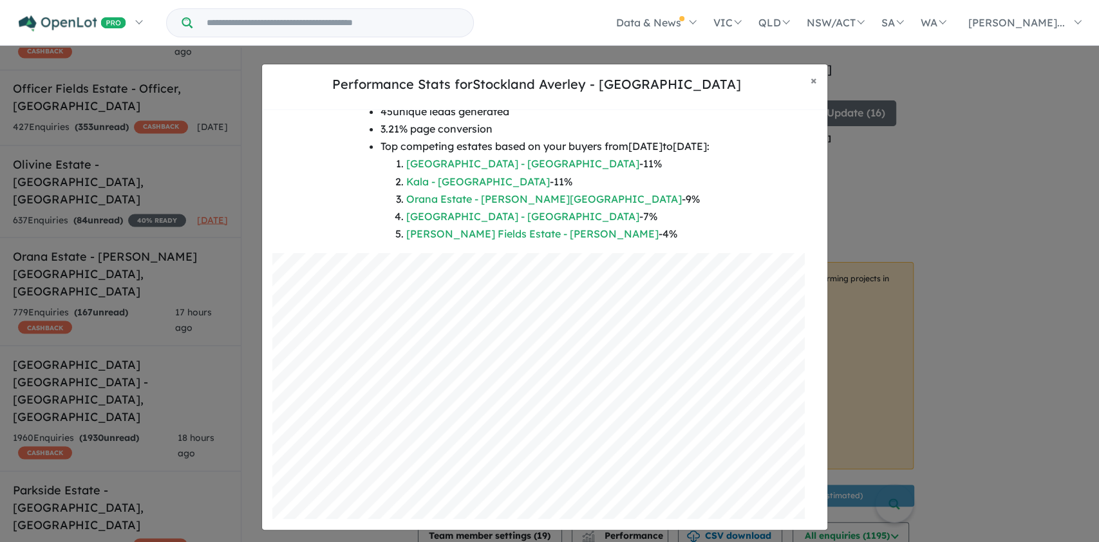
scroll to position [146, 0]
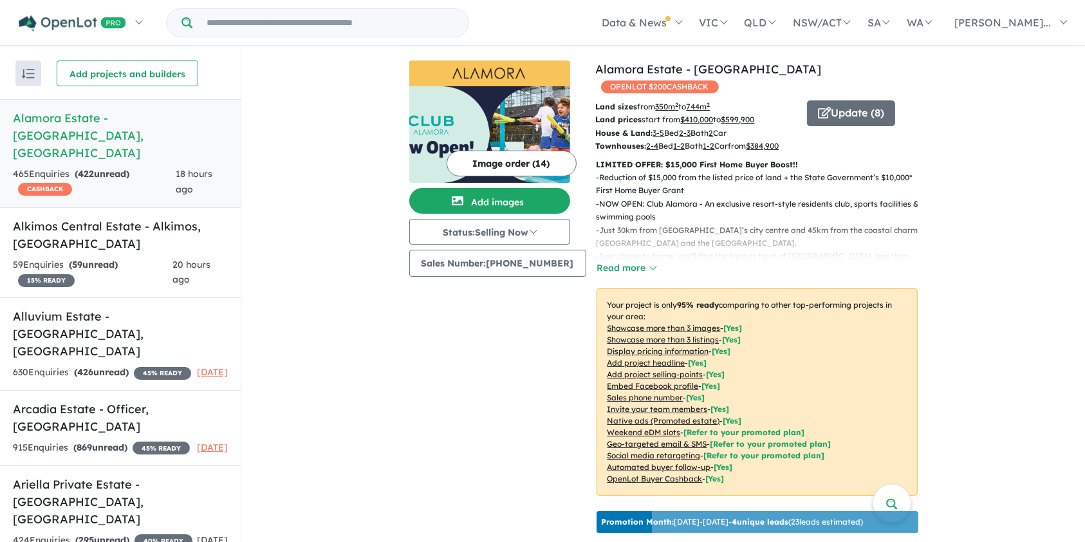
click at [304, 26] on input "Try estate name, suburb, builder or developer" at bounding box center [330, 23] width 271 height 28
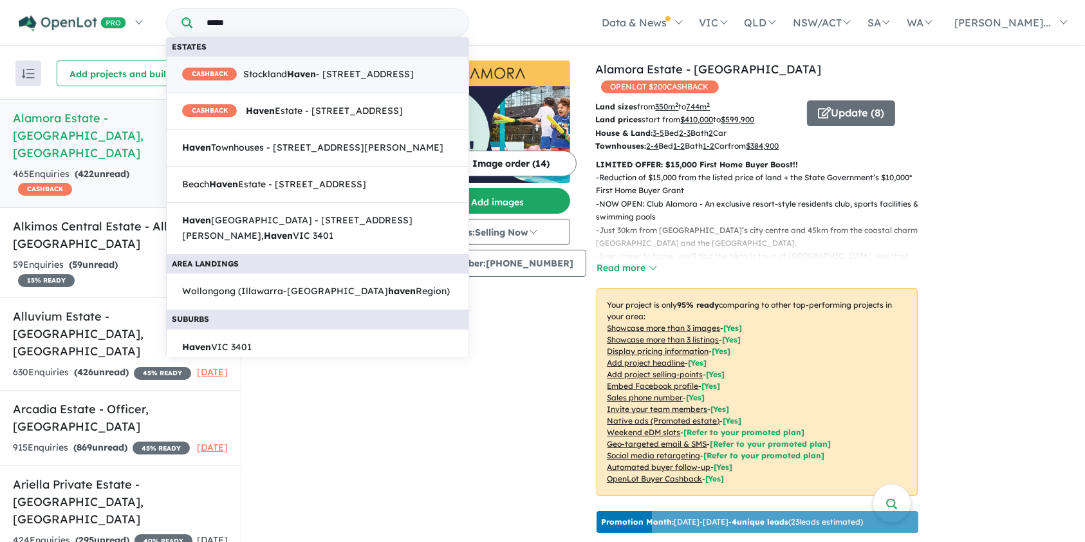
type input "*****"
click at [298, 79] on strong "Haven" at bounding box center [301, 74] width 29 height 12
click at [321, 80] on span "CASHBACK [GEOGRAPHIC_DATA] - [STREET_ADDRESS]" at bounding box center [298, 74] width 232 height 15
